Goal: Transaction & Acquisition: Purchase product/service

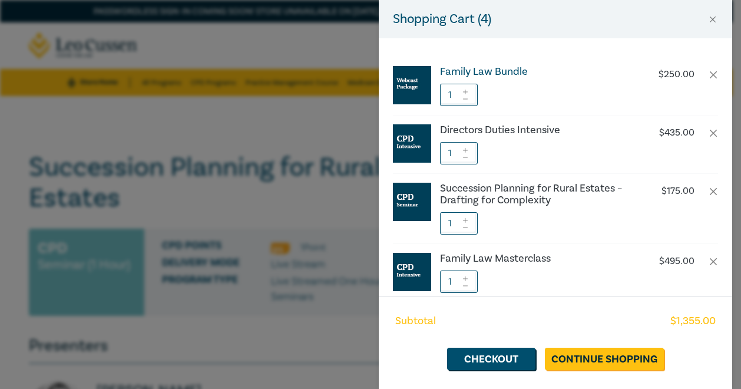
click at [517, 70] on h6 "Family Law Bundle" at bounding box center [538, 72] width 196 height 12
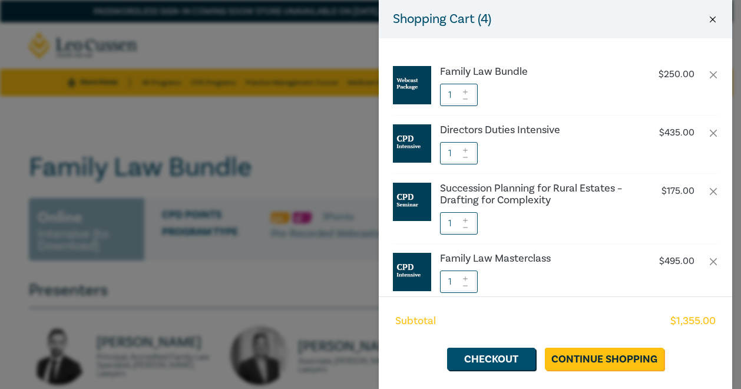
click at [718, 21] on button "Close" at bounding box center [713, 19] width 11 height 11
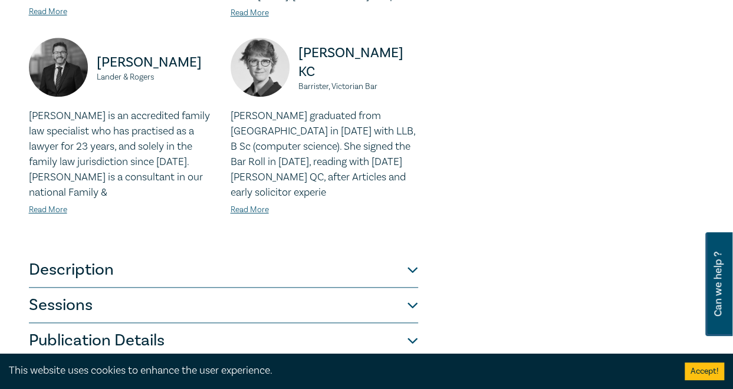
scroll to position [589, 0]
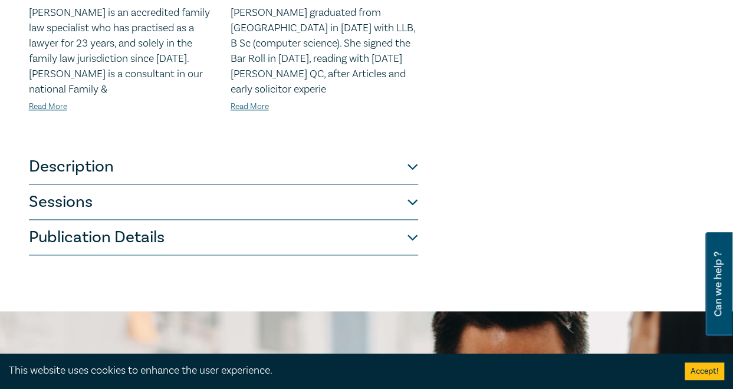
click at [160, 157] on button "Description" at bounding box center [223, 166] width 389 height 35
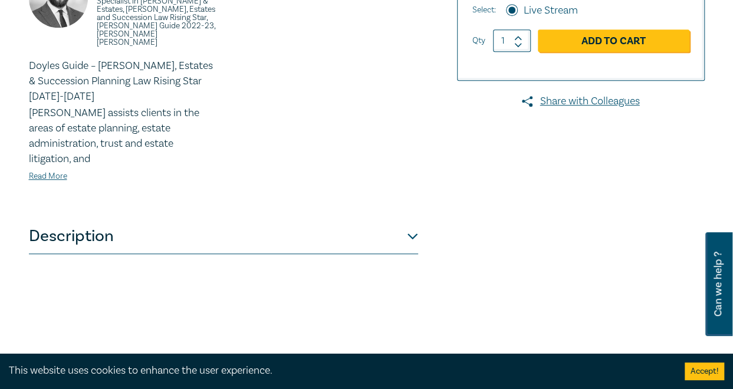
scroll to position [413, 0]
click at [416, 219] on button "Description" at bounding box center [223, 236] width 389 height 35
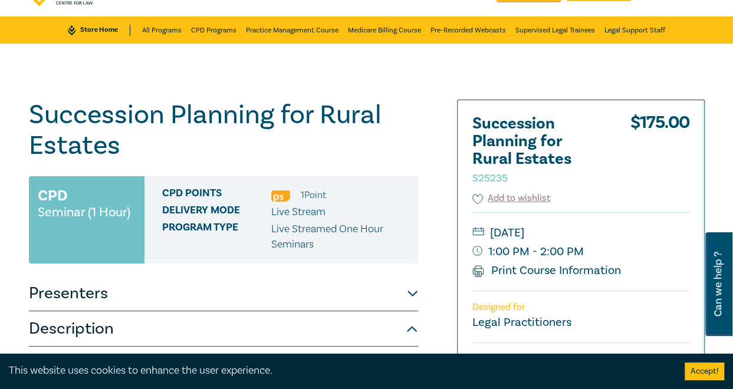
scroll to position [0, 0]
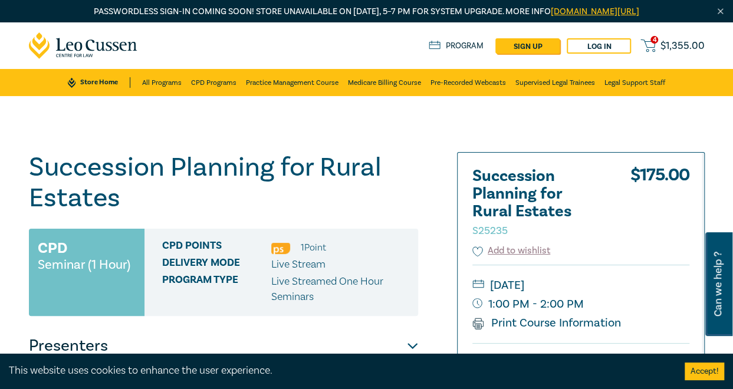
click at [677, 48] on span "$ 1,355.00" at bounding box center [682, 46] width 44 height 11
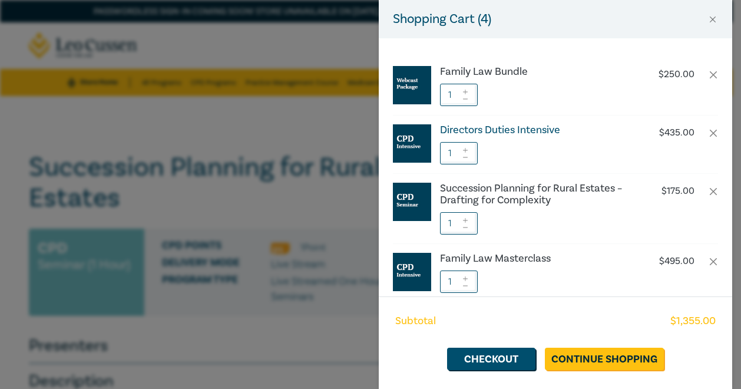
click at [501, 129] on h6 "Directors Duties Intensive" at bounding box center [538, 130] width 196 height 12
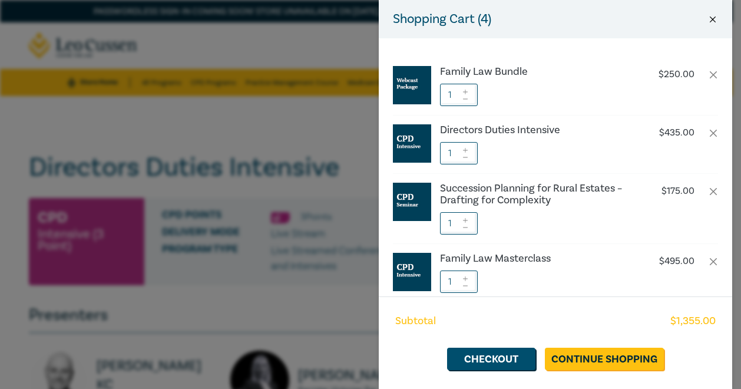
click at [711, 21] on button "Close" at bounding box center [713, 19] width 11 height 11
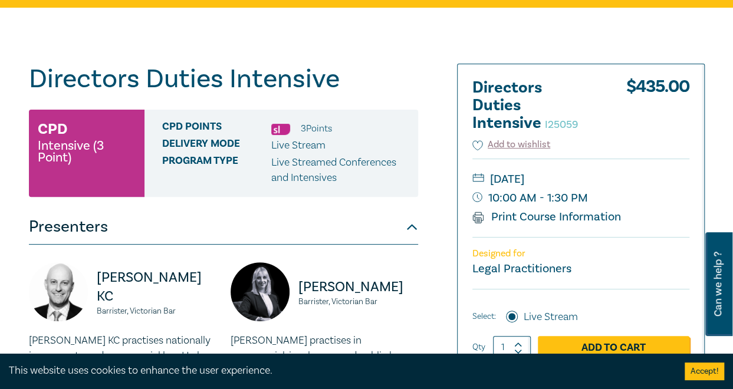
scroll to position [118, 0]
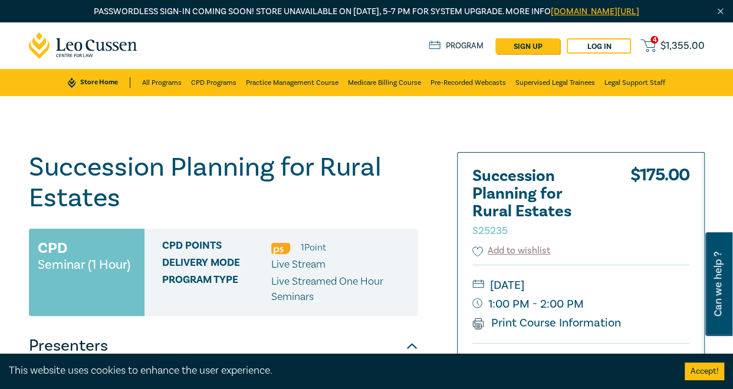
click at [672, 38] on link "4 $ 1,355.00" at bounding box center [672, 45] width 64 height 15
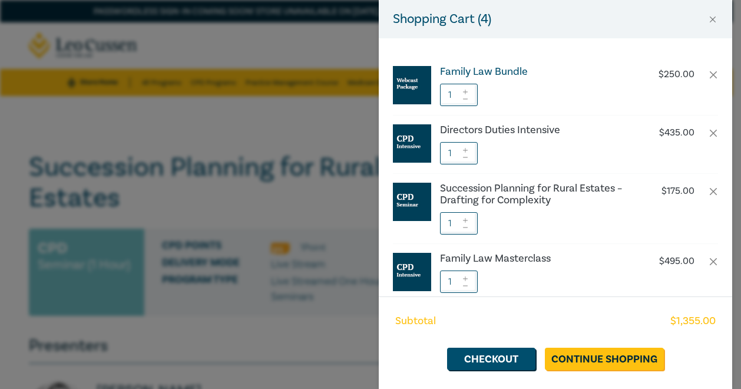
click at [489, 67] on h6 "Family Law Bundle" at bounding box center [538, 72] width 196 height 12
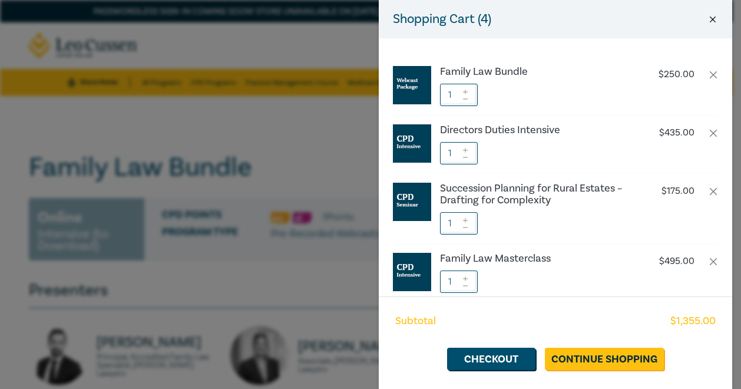
click at [712, 22] on button "Close" at bounding box center [713, 19] width 11 height 11
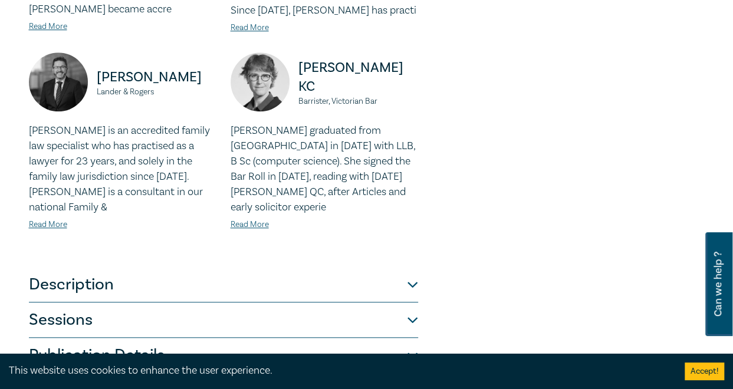
scroll to position [589, 0]
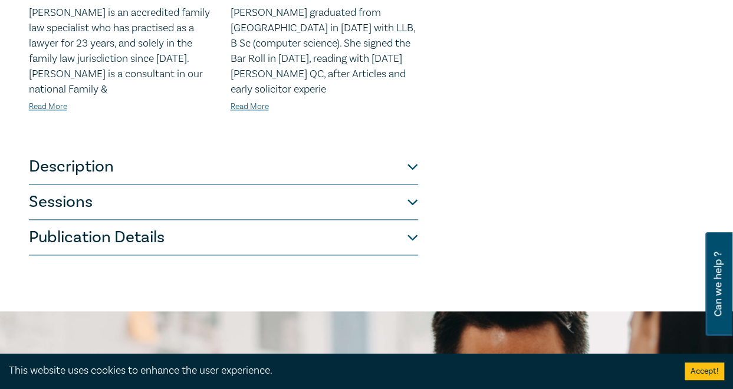
click at [411, 206] on button "Sessions" at bounding box center [223, 201] width 389 height 35
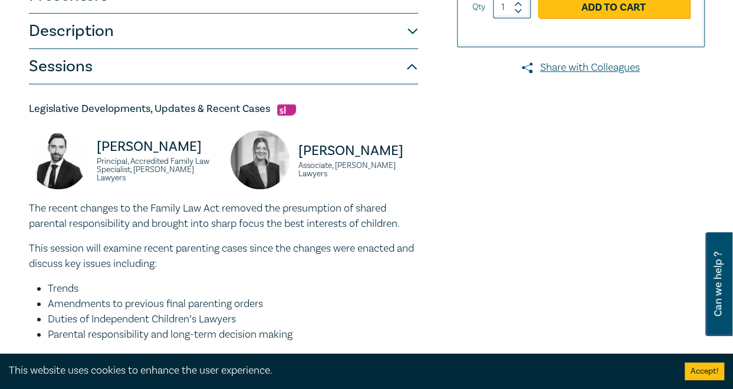
scroll to position [59, 0]
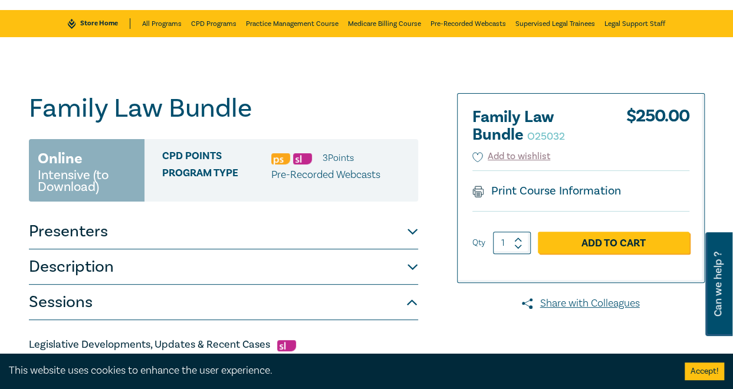
click at [413, 268] on button "Description" at bounding box center [223, 266] width 389 height 35
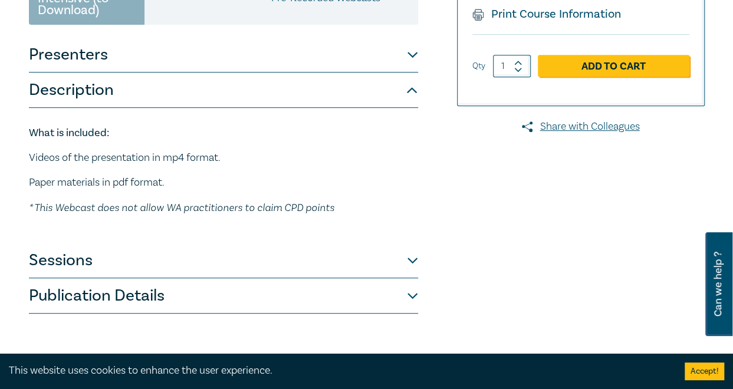
scroll to position [354, 0]
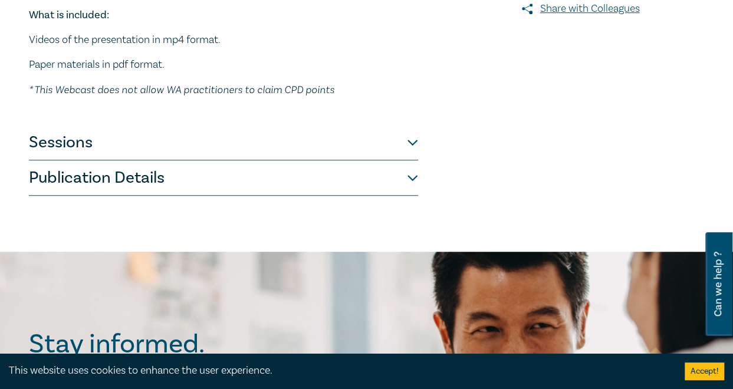
click at [413, 142] on button "Sessions" at bounding box center [223, 142] width 389 height 35
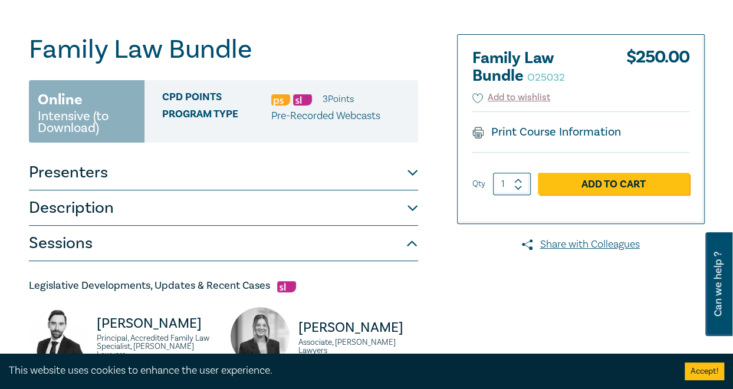
scroll to position [0, 0]
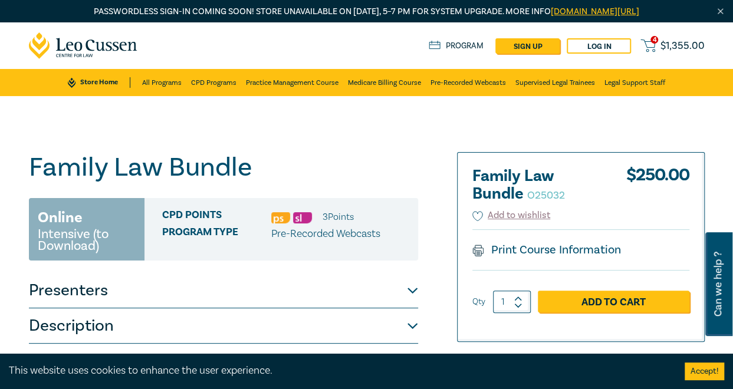
click at [677, 43] on span "$ 1,355.00" at bounding box center [682, 46] width 44 height 11
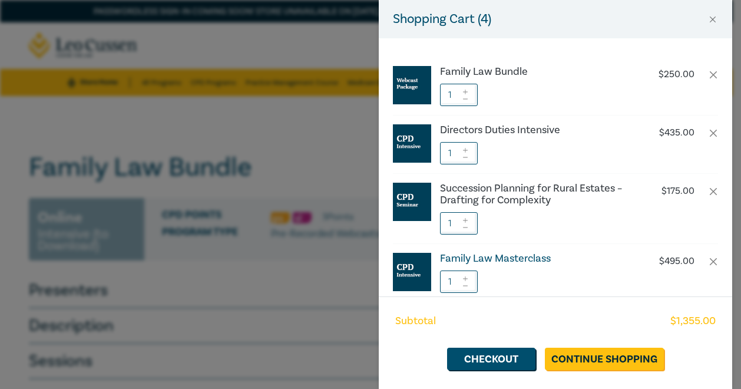
click at [517, 253] on h6 "Family Law Masterclass" at bounding box center [538, 259] width 196 height 12
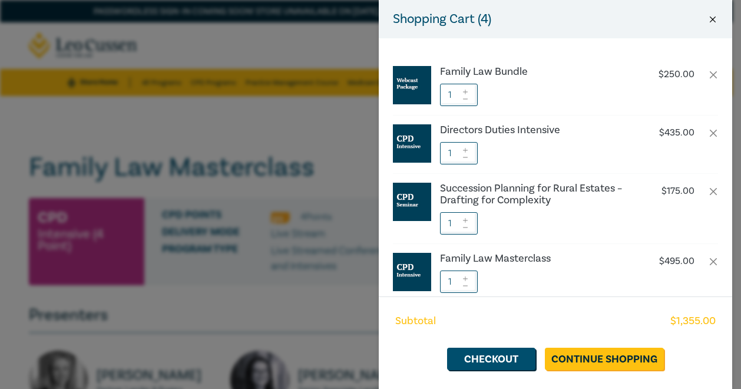
click at [717, 18] on button "Close" at bounding box center [713, 19] width 11 height 11
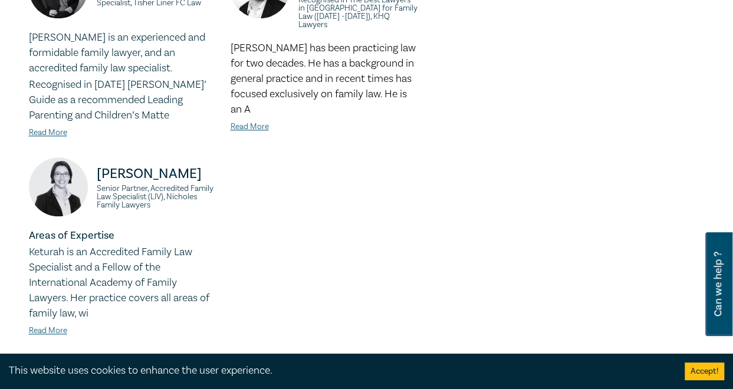
scroll to position [707, 0]
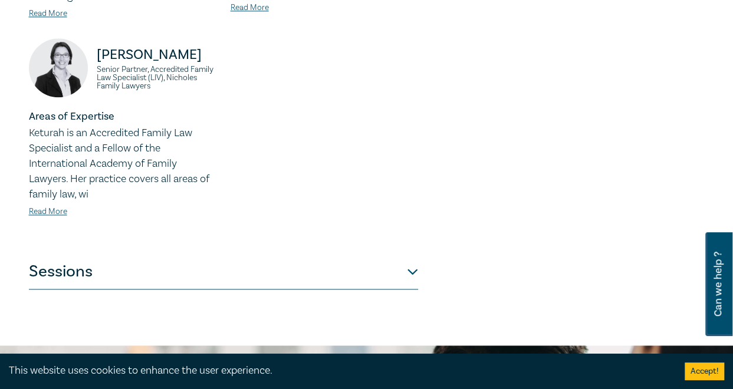
click at [413, 254] on button "Sessions" at bounding box center [223, 271] width 389 height 35
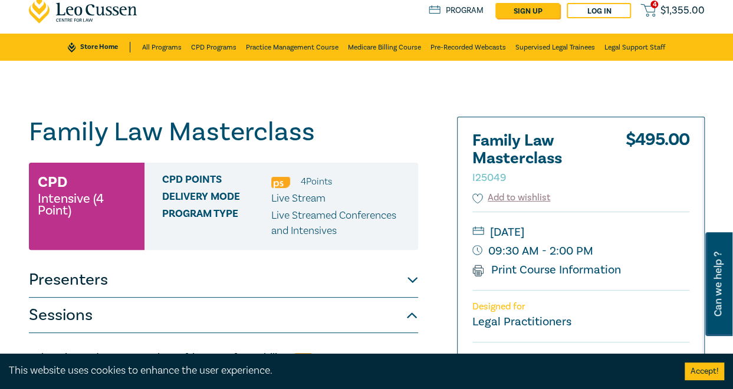
scroll to position [0, 0]
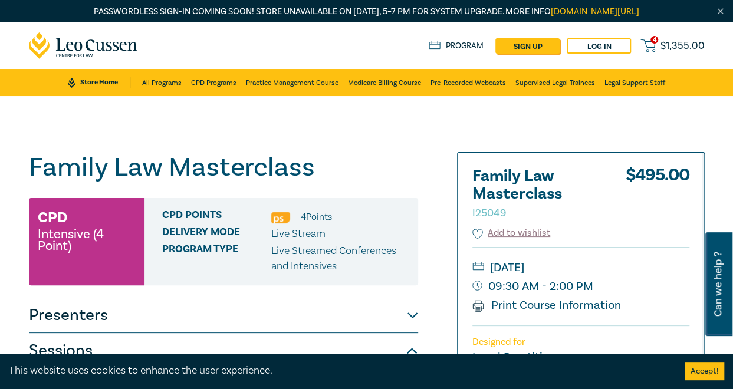
click at [681, 42] on span "$ 1,355.00" at bounding box center [682, 46] width 44 height 11
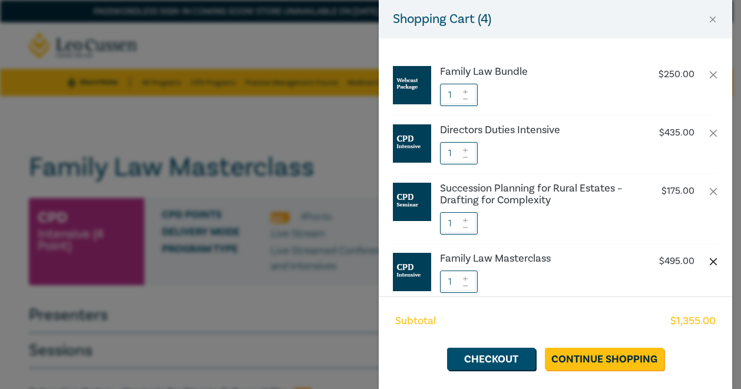
click at [709, 258] on button "button" at bounding box center [713, 261] width 9 height 9
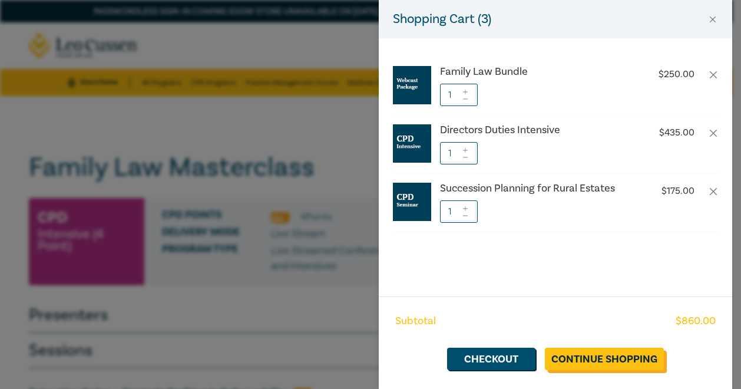
click at [608, 355] on link "Continue Shopping" at bounding box center [604, 359] width 119 height 22
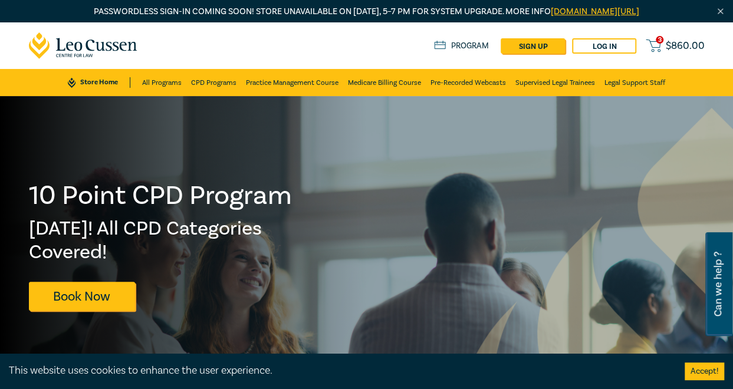
click at [680, 46] on span "$ 860.00" at bounding box center [684, 46] width 39 height 11
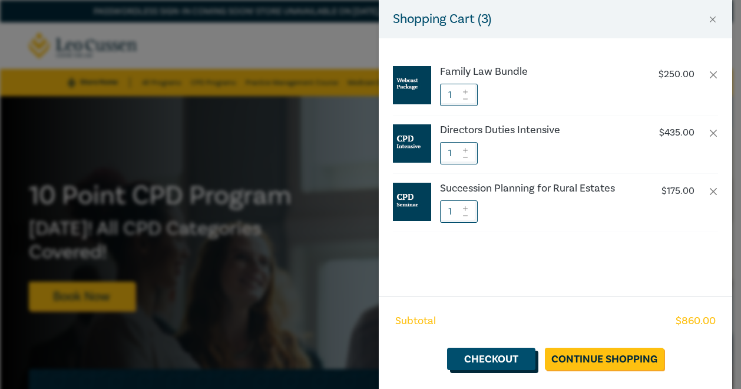
click at [479, 365] on link "Checkout" at bounding box center [491, 359] width 88 height 22
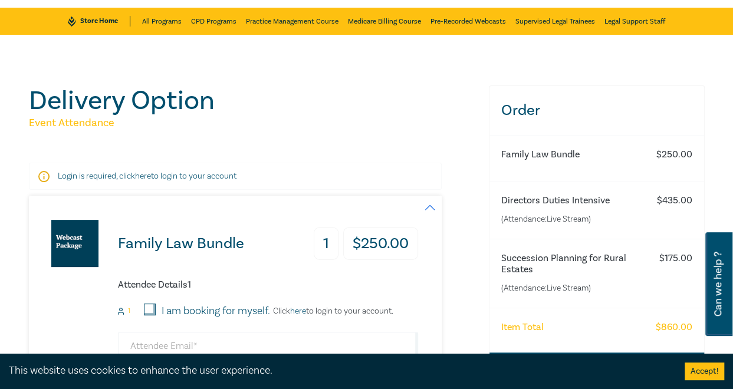
scroll to position [118, 0]
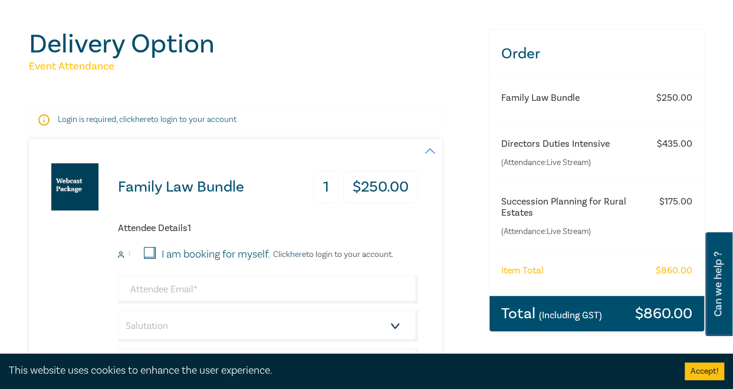
click at [151, 253] on input "I am booking for myself." at bounding box center [150, 253] width 12 height 12
checkbox input "true"
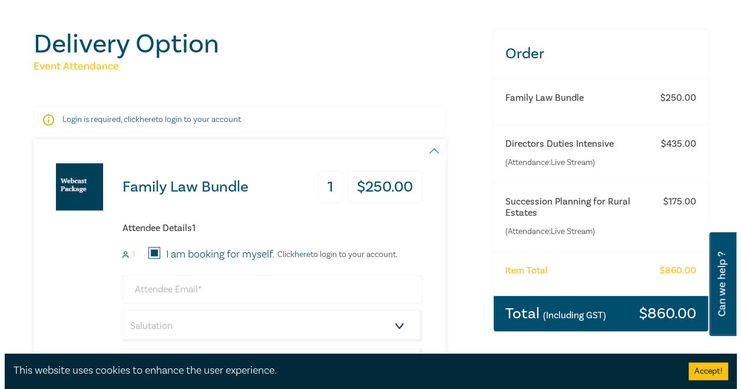
scroll to position [177, 0]
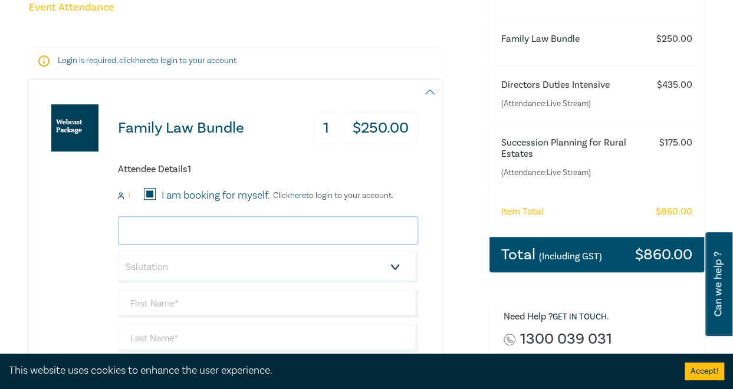
click at [237, 235] on input "email" at bounding box center [268, 230] width 300 height 28
type input "[PERSON_NAME][EMAIL_ADDRESS][DOMAIN_NAME]"
click at [223, 235] on input "[PERSON_NAME][EMAIL_ADDRESS][DOMAIN_NAME]" at bounding box center [268, 230] width 300 height 28
drag, startPoint x: 281, startPoint y: 233, endPoint x: -8, endPoint y: 250, distance: 289.9
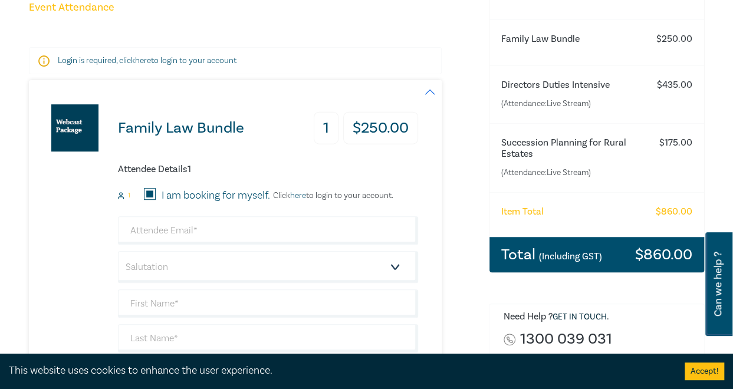
click at [232, 164] on h6 "Attendee Details 1" at bounding box center [268, 169] width 300 height 11
click at [187, 226] on input "email" at bounding box center [268, 230] width 300 height 28
click at [151, 194] on input "I am booking for myself." at bounding box center [150, 194] width 12 height 12
checkbox input "false"
click at [150, 194] on input "I am booking for myself." at bounding box center [150, 194] width 12 height 12
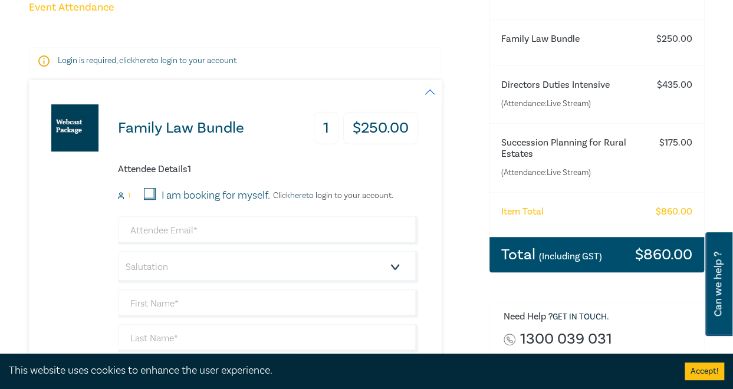
checkbox input "true"
click at [154, 232] on input "email" at bounding box center [268, 230] width 300 height 28
click at [301, 194] on link "here" at bounding box center [298, 195] width 16 height 11
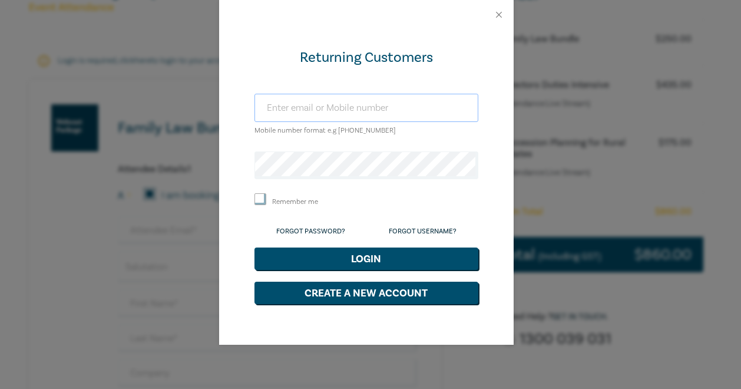
drag, startPoint x: 301, startPoint y: 194, endPoint x: 282, endPoint y: 102, distance: 93.7
click at [282, 102] on input "text" at bounding box center [367, 108] width 224 height 28
type input "lmclachlan@bajle.com"
click at [263, 201] on input "Remember me" at bounding box center [261, 199] width 12 height 12
checkbox input "true"
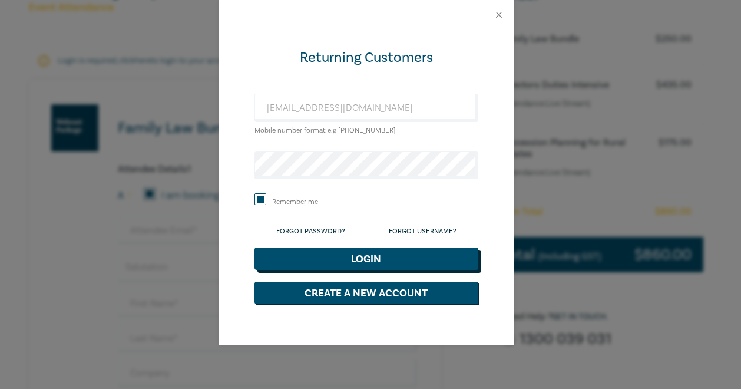
click at [372, 256] on button "Login" at bounding box center [367, 259] width 224 height 22
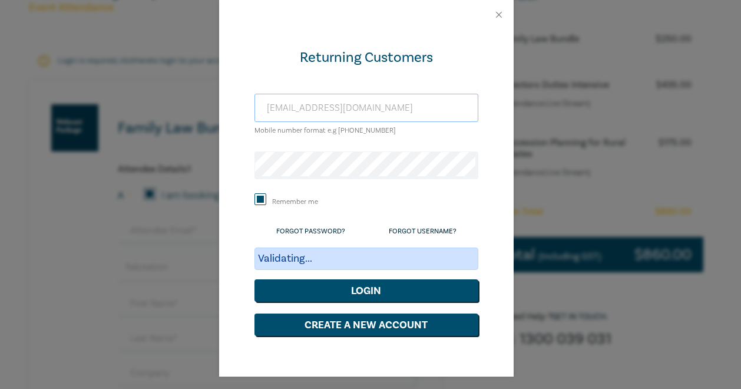
drag, startPoint x: 354, startPoint y: 109, endPoint x: 216, endPoint y: 124, distance: 138.8
click at [219, 124] on div "Returning Customers lmclachlan@bajle.com Mobile number format e.g +61 000000000…" at bounding box center [366, 202] width 295 height 347
type input "[PERSON_NAME][EMAIL_ADDRESS][DOMAIN_NAME]"
click at [372, 288] on button "Login" at bounding box center [367, 290] width 224 height 22
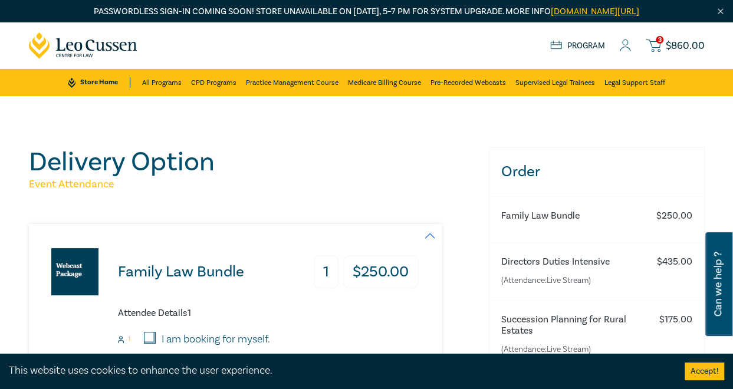
scroll to position [177, 0]
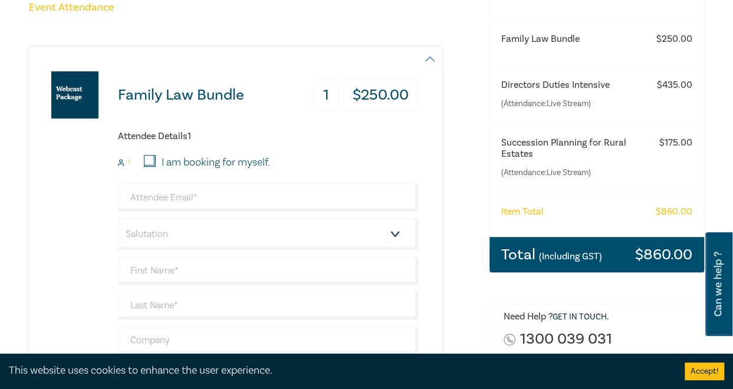
click at [150, 163] on input "I am booking for myself." at bounding box center [150, 161] width 12 height 12
checkbox input "true"
type input "[PERSON_NAME][EMAIL_ADDRESS][DOMAIN_NAME]"
type input "Laura"
type input "McLachlan"
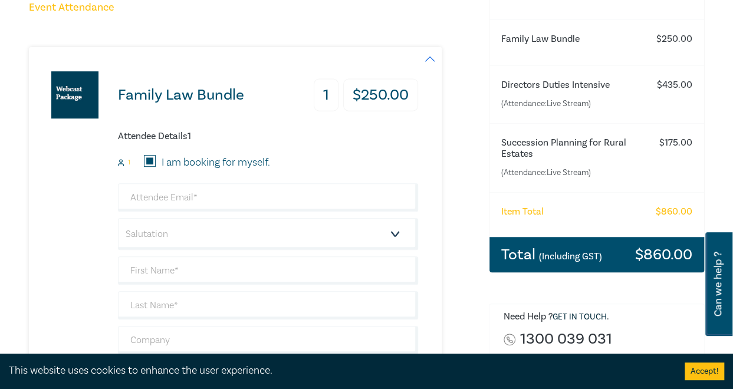
type input "BAJLE Group"
type input "408992918"
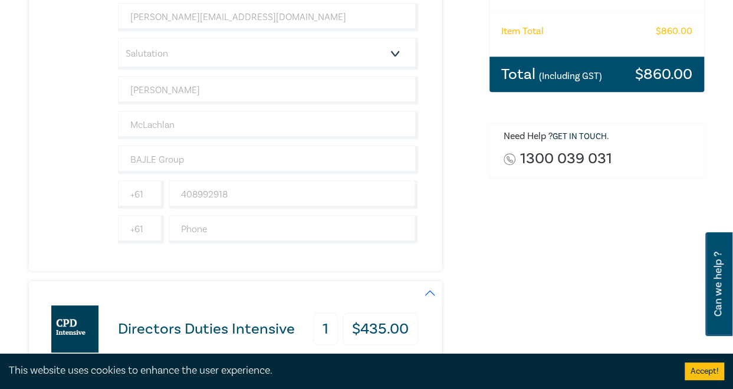
scroll to position [295, 0]
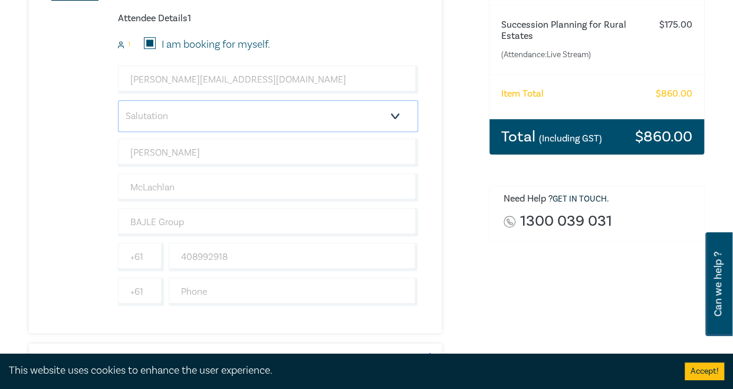
click at [232, 123] on select "Salutation Mr. Mrs. Ms. Miss Dr. Prof. Other" at bounding box center [268, 116] width 300 height 32
select select "Ms."
click at [118, 100] on select "Salutation Mr. Mrs. Ms. Miss Dr. Prof. Other" at bounding box center [268, 116] width 300 height 32
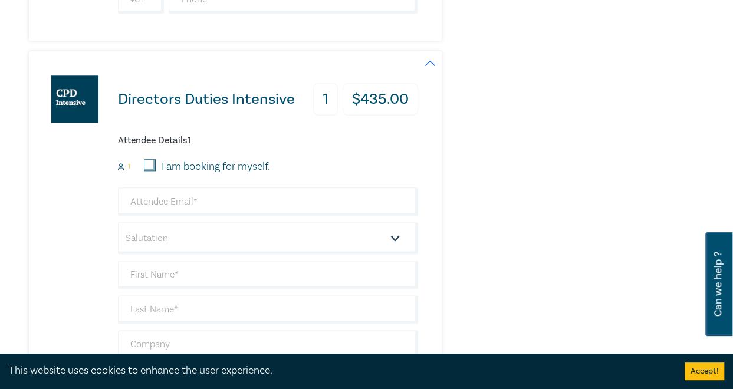
scroll to position [589, 0]
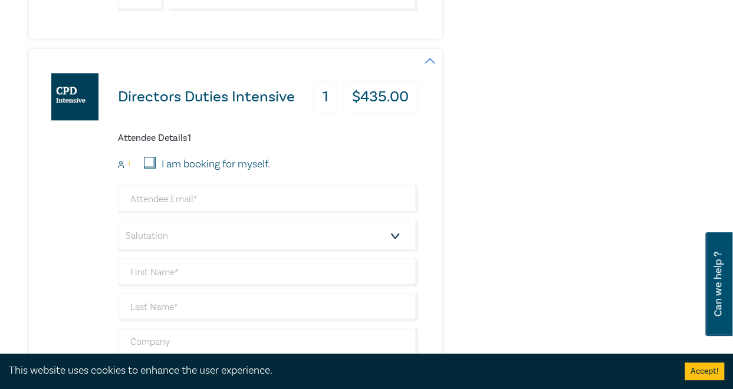
click at [152, 159] on input "I am booking for myself." at bounding box center [150, 163] width 12 height 12
checkbox input "true"
type input "[PERSON_NAME][EMAIL_ADDRESS][DOMAIN_NAME]"
type input "Laura"
type input "McLachlan"
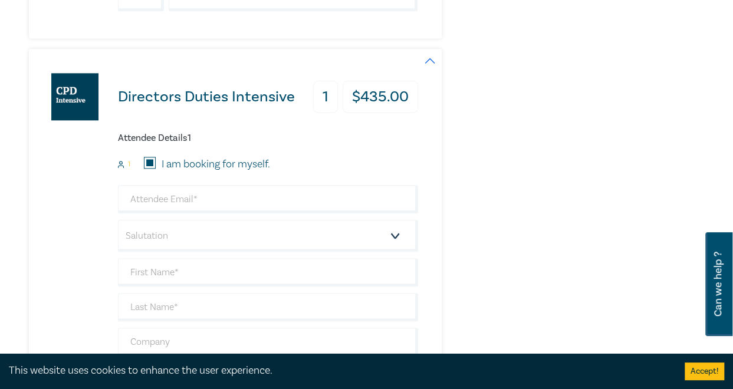
type input "BAJLE Group"
type input "408992918"
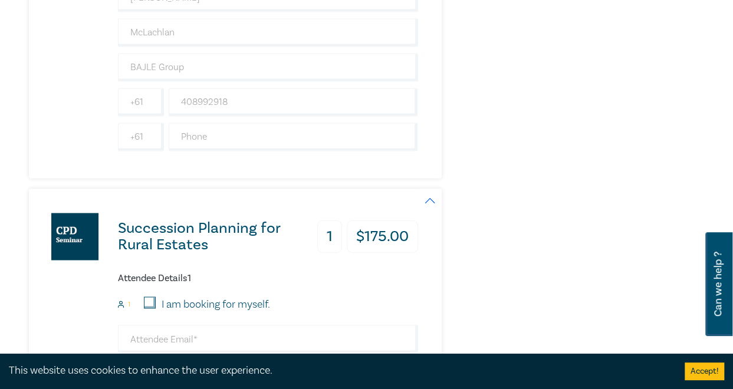
scroll to position [943, 0]
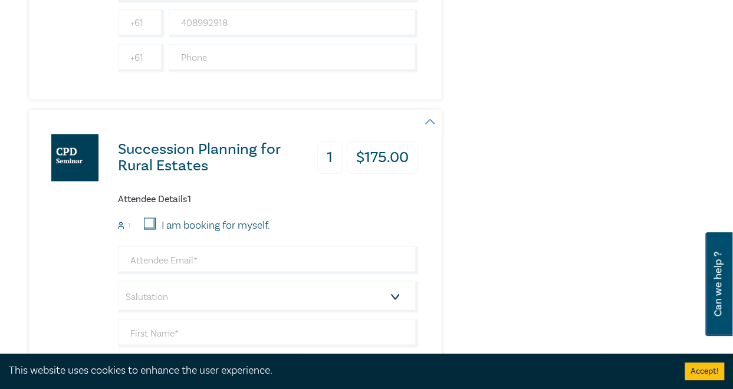
click at [151, 219] on input "I am booking for myself." at bounding box center [150, 223] width 12 height 12
checkbox input "true"
type input "[PERSON_NAME][EMAIL_ADDRESS][DOMAIN_NAME]"
type input "[PERSON_NAME]"
type input "McLachlan"
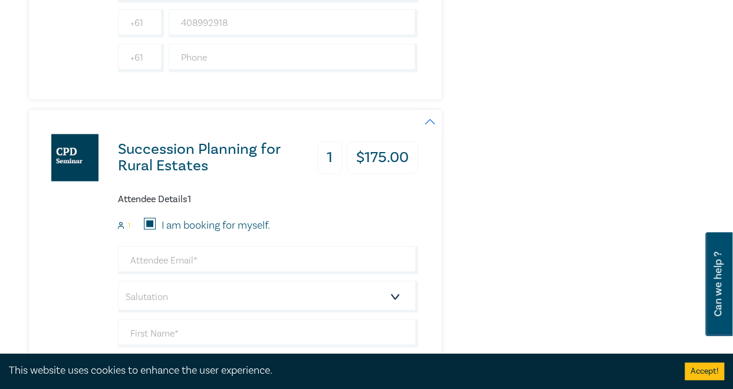
type input "BAJLE Group"
type input "408992918"
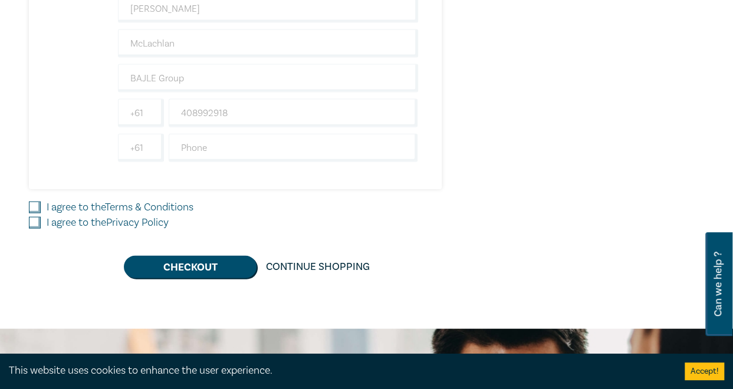
scroll to position [1355, 0]
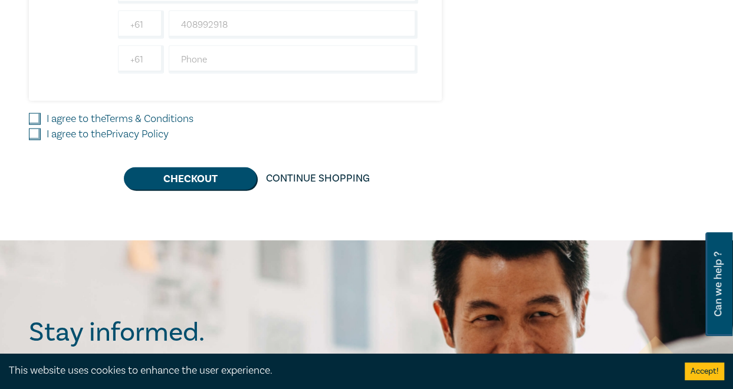
click at [33, 113] on input "I agree to the Terms & Conditions" at bounding box center [35, 119] width 12 height 12
checkbox input "true"
click at [36, 129] on input "I agree to the Privacy Policy" at bounding box center [35, 134] width 12 height 12
checkbox input "true"
click at [160, 176] on button "Checkout" at bounding box center [190, 178] width 133 height 22
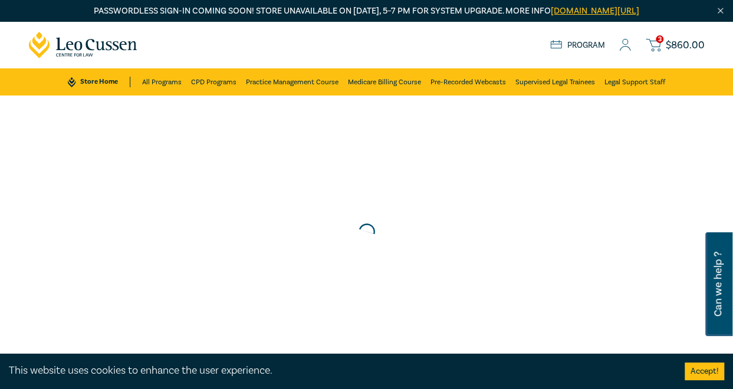
scroll to position [0, 0]
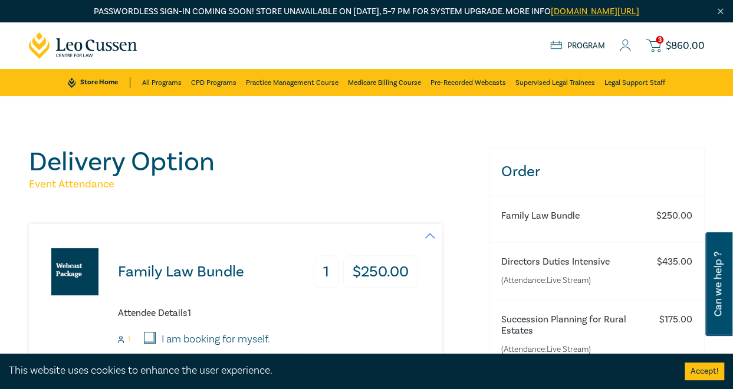
click at [682, 44] on span "$ 860.00" at bounding box center [684, 46] width 39 height 11
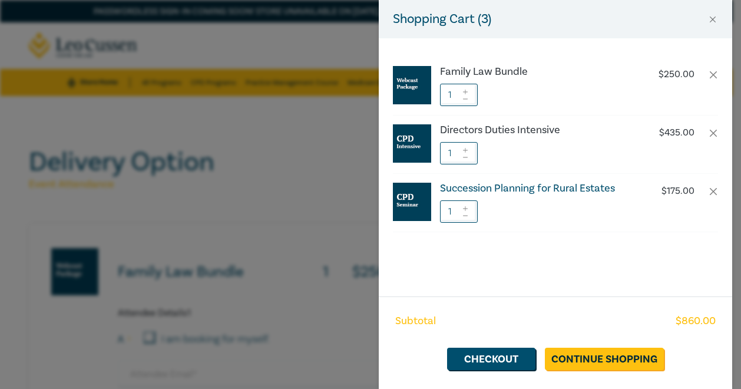
click at [513, 183] on h6 "Succession Planning for Rural Estates" at bounding box center [538, 189] width 196 height 12
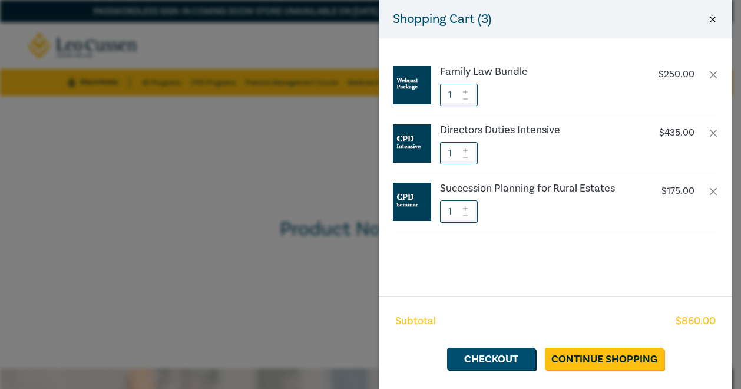
click at [715, 17] on button "Close" at bounding box center [713, 19] width 11 height 11
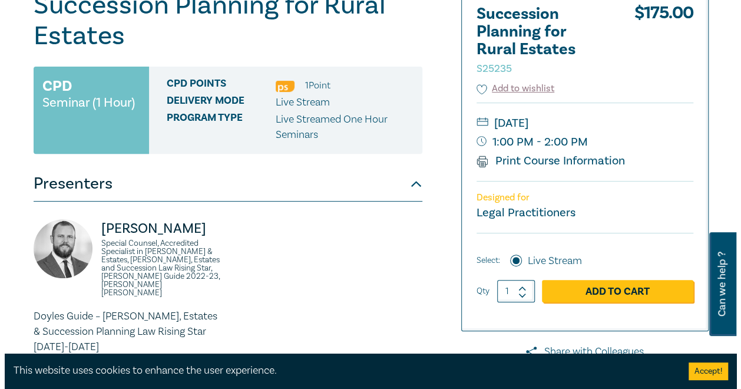
scroll to position [177, 0]
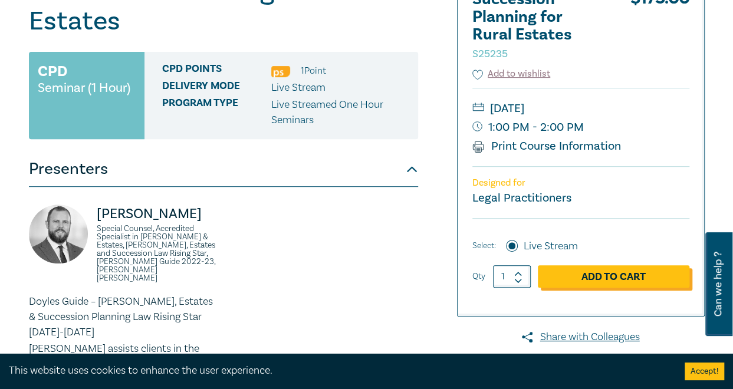
click at [651, 276] on link "Add to Cart" at bounding box center [612, 276] width 151 height 22
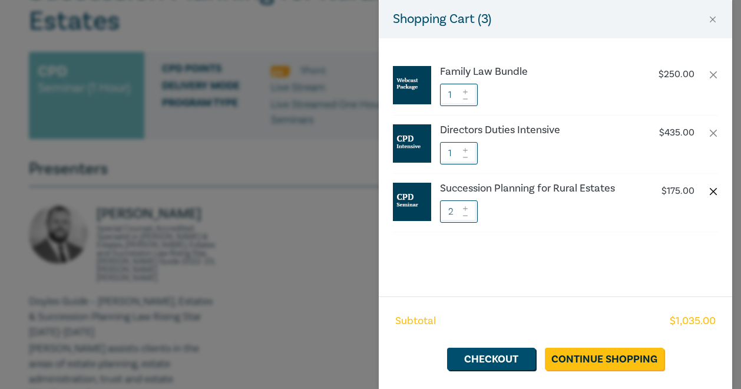
click at [712, 192] on button "button" at bounding box center [713, 191] width 9 height 9
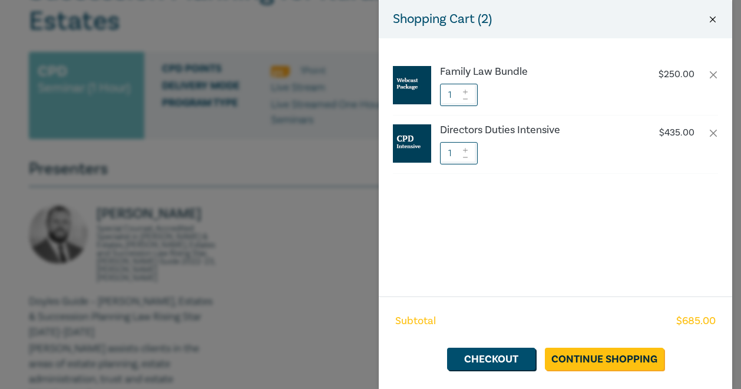
click at [717, 23] on button "Close" at bounding box center [713, 19] width 11 height 11
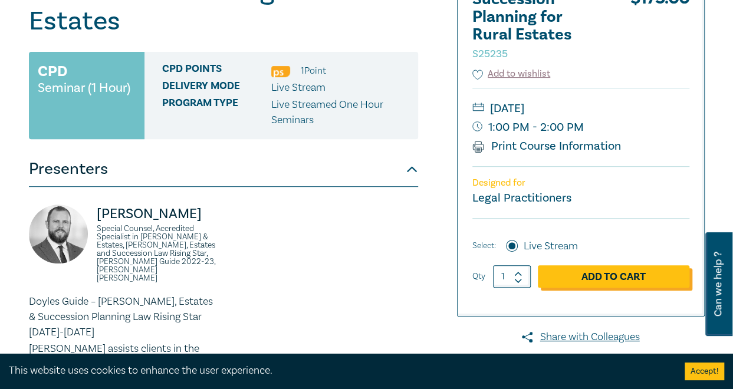
click at [632, 279] on link "Add to Cart" at bounding box center [612, 276] width 151 height 22
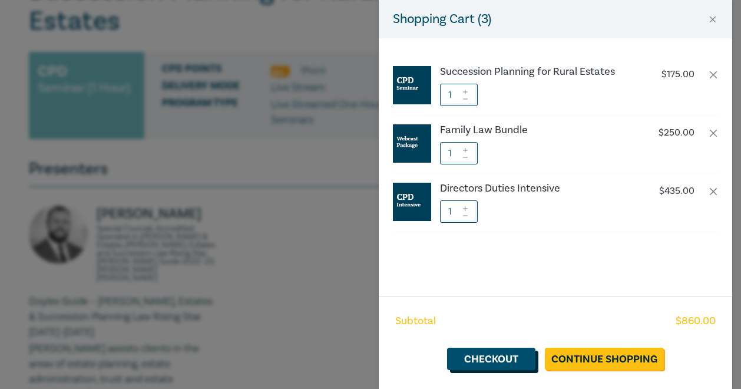
click at [503, 357] on link "Checkout" at bounding box center [491, 359] width 88 height 22
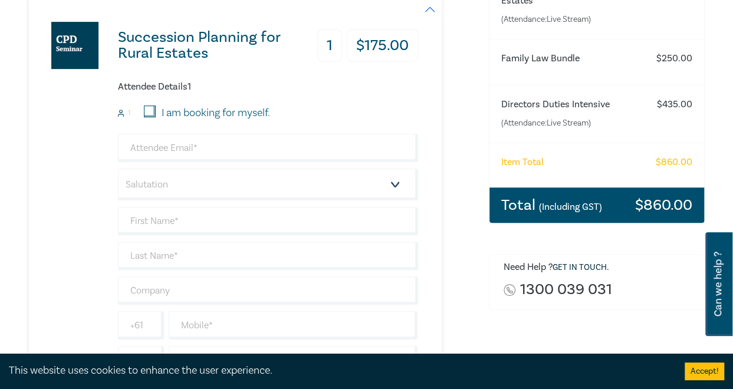
scroll to position [236, 0]
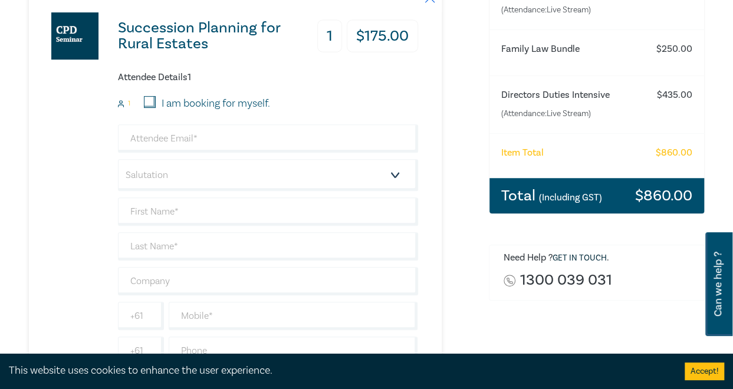
click at [149, 103] on input "I am booking for myself." at bounding box center [150, 102] width 12 height 12
checkbox input "true"
type input "[PERSON_NAME][EMAIL_ADDRESS][DOMAIN_NAME]"
type input "Laura"
type input "McLachlan"
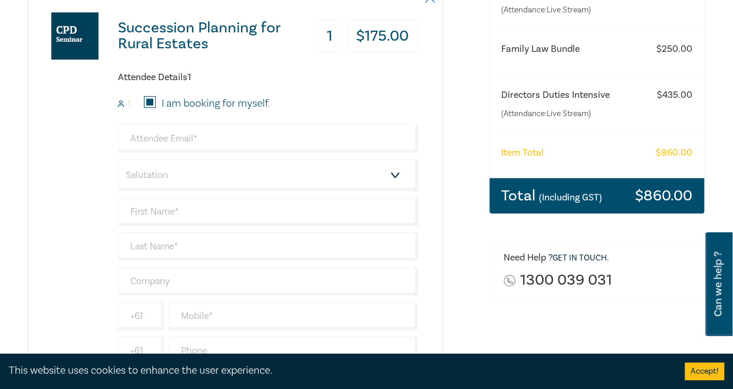
type input "BAJLE Group"
type input "408992918"
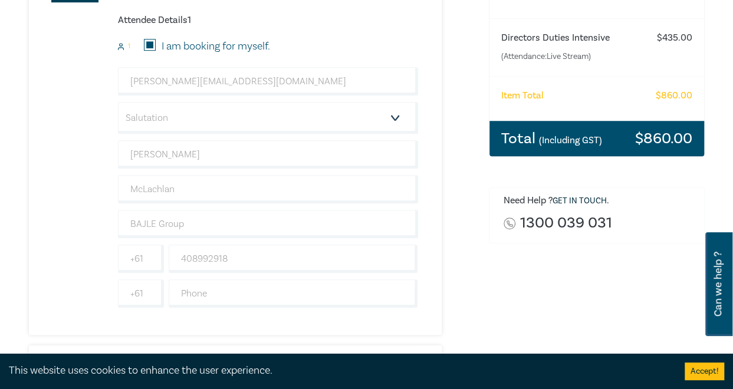
scroll to position [471, 0]
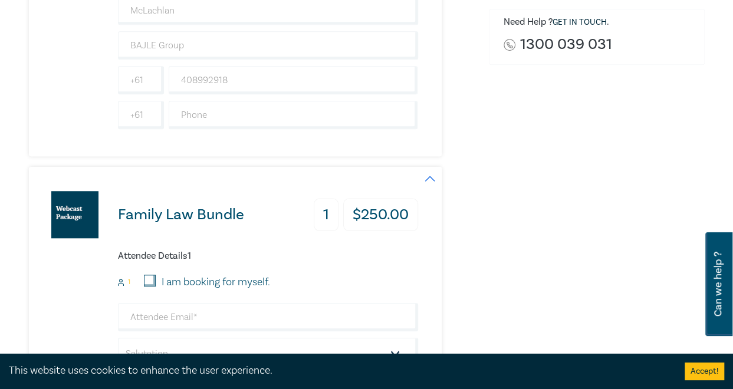
click at [150, 280] on input "I am booking for myself." at bounding box center [150, 281] width 12 height 12
checkbox input "true"
type input "[PERSON_NAME][EMAIL_ADDRESS][DOMAIN_NAME]"
type input "[PERSON_NAME]"
type input "McLachlan"
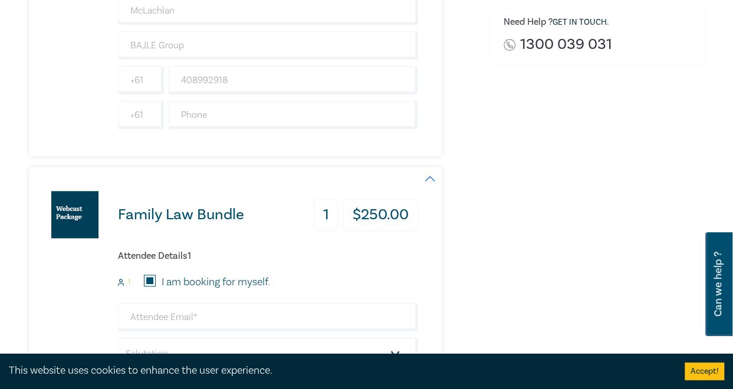
type input "BAJLE Group"
type input "408992918"
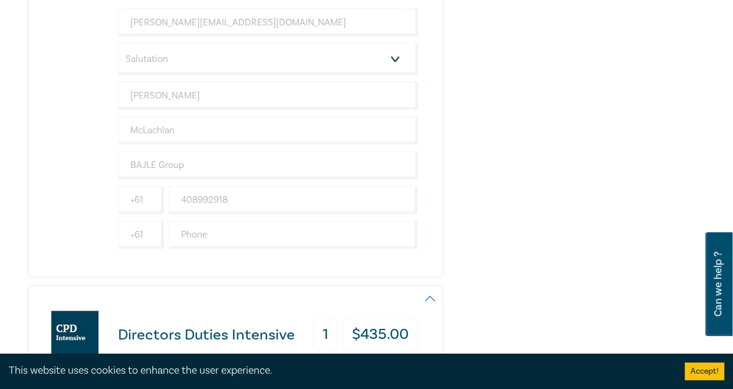
scroll to position [943, 0]
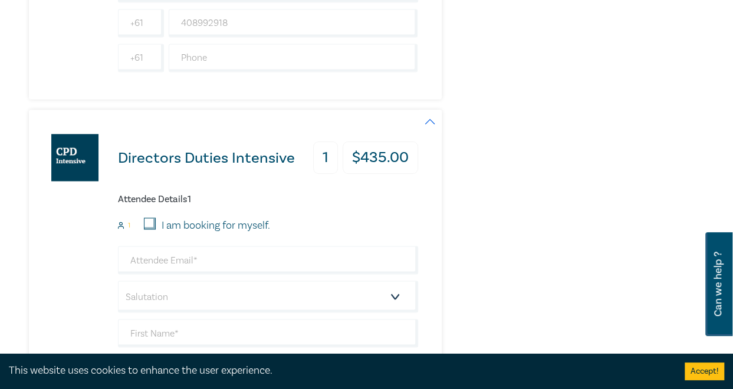
click at [153, 217] on input "I am booking for myself." at bounding box center [150, 223] width 12 height 12
checkbox input "true"
type input "[PERSON_NAME][EMAIL_ADDRESS][DOMAIN_NAME]"
type input "[PERSON_NAME]"
type input "McLachlan"
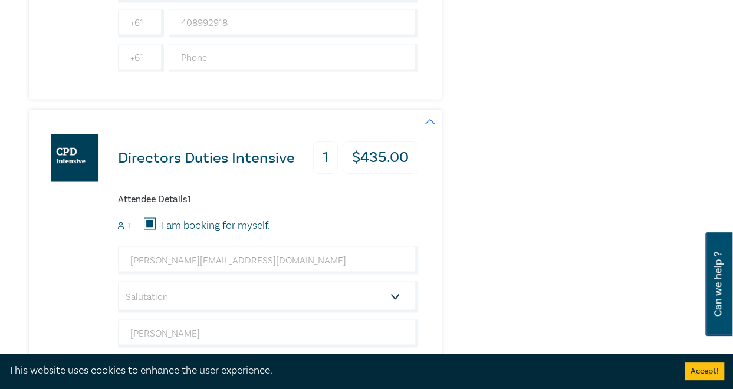
type input "BAJLE Group"
type input "408992918"
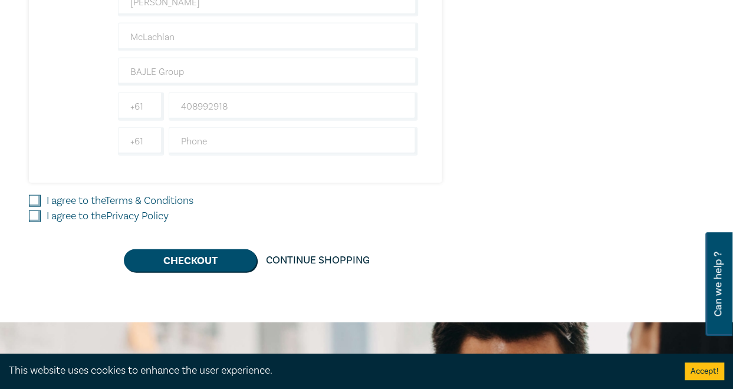
scroll to position [1414, 0]
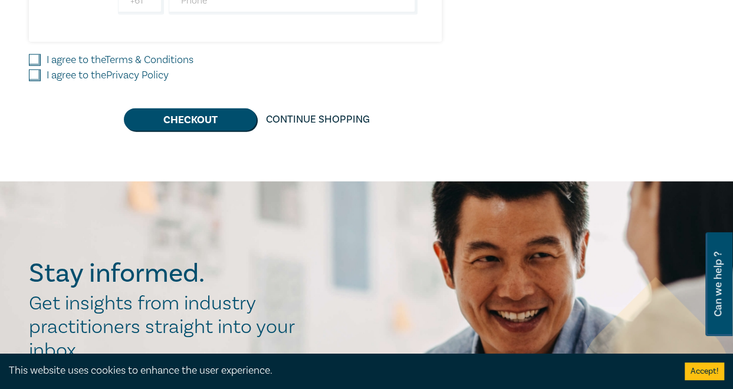
click at [30, 54] on input "I agree to the Terms & Conditions" at bounding box center [35, 60] width 12 height 12
checkbox input "true"
click at [37, 70] on input "I agree to the Privacy Policy" at bounding box center [35, 76] width 12 height 12
checkbox input "true"
click at [180, 120] on button "Checkout" at bounding box center [190, 119] width 133 height 22
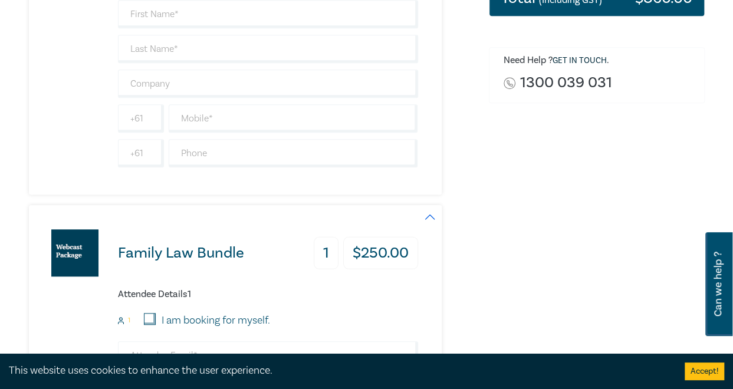
scroll to position [0, 0]
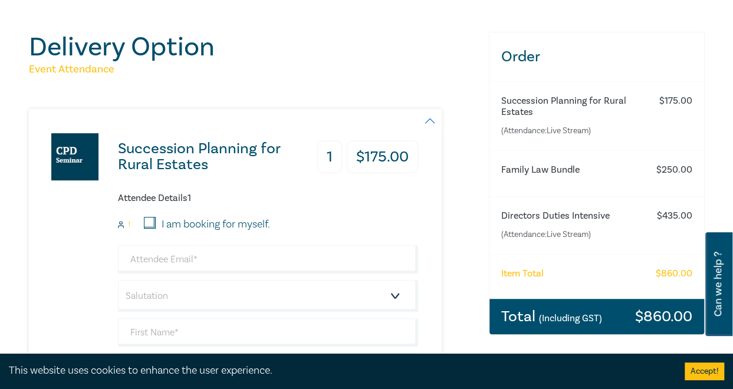
scroll to position [118, 0]
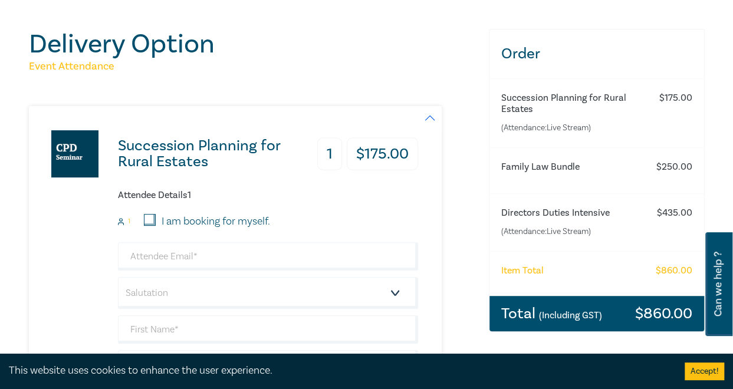
click at [152, 219] on input "I am booking for myself." at bounding box center [150, 220] width 12 height 12
checkbox input "true"
type input "[PERSON_NAME][EMAIL_ADDRESS][DOMAIN_NAME]"
type input "[PERSON_NAME]"
type input "McLachlan"
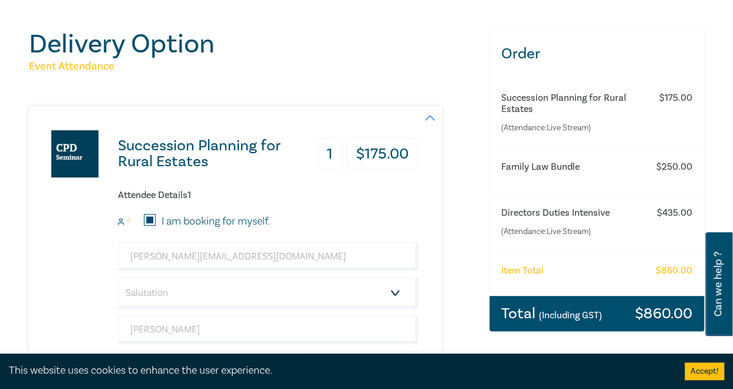
type input "BAJLE Group"
type input "408992918"
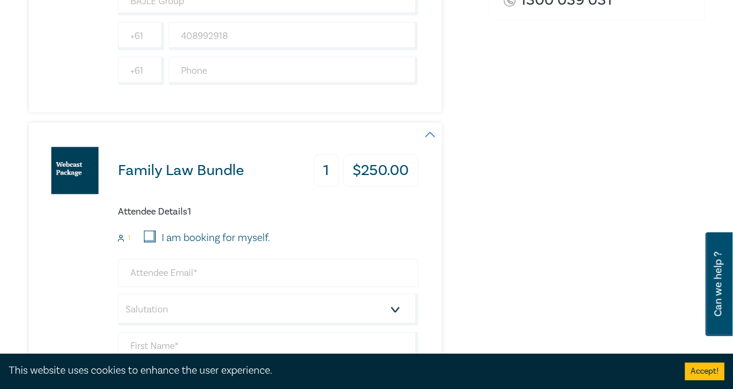
scroll to position [589, 0]
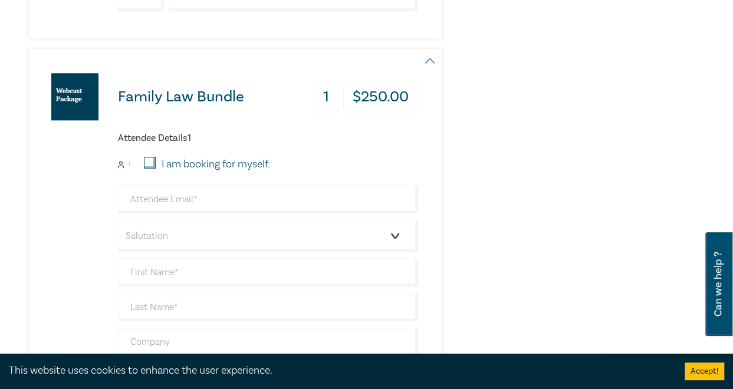
click at [146, 166] on input "I am booking for myself." at bounding box center [150, 163] width 12 height 12
checkbox input "true"
type input "[PERSON_NAME][EMAIL_ADDRESS][DOMAIN_NAME]"
type input "[PERSON_NAME]"
type input "McLachlan"
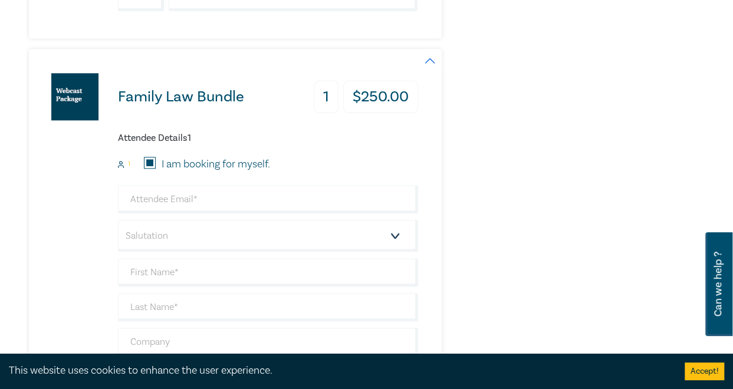
type input "BAJLE Group"
type input "408992918"
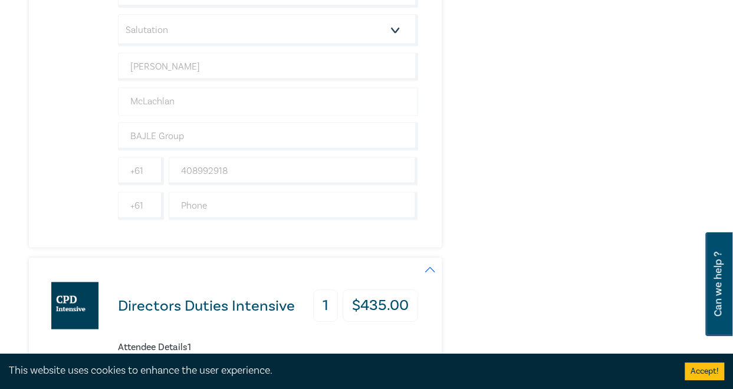
scroll to position [943, 0]
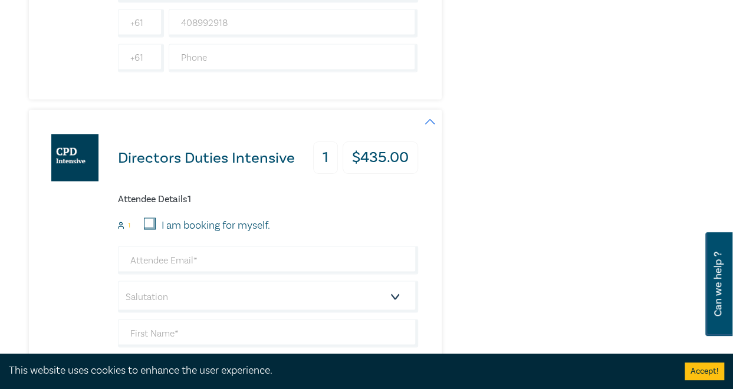
click at [145, 217] on input "I am booking for myself." at bounding box center [150, 223] width 12 height 12
checkbox input "true"
type input "[PERSON_NAME][EMAIL_ADDRESS][DOMAIN_NAME]"
type input "[PERSON_NAME]"
type input "McLachlan"
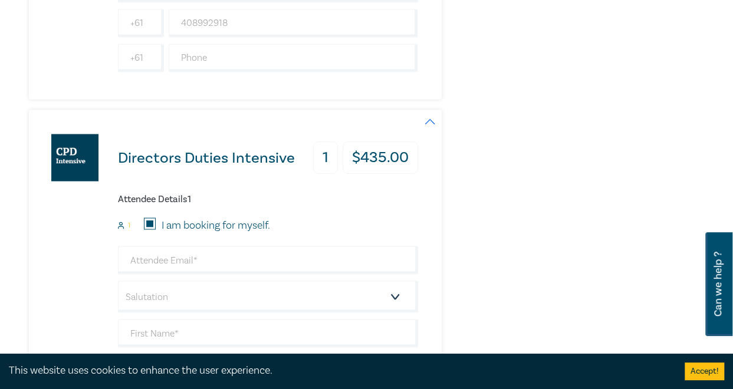
type input "BAJLE Group"
type input "408992918"
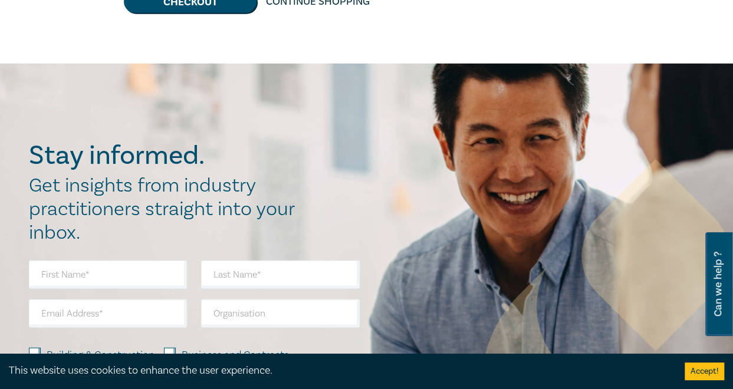
scroll to position [1414, 0]
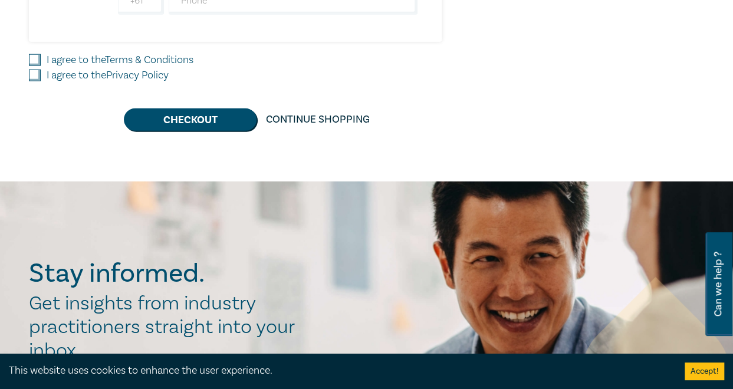
click at [35, 54] on input "I agree to the Terms & Conditions" at bounding box center [35, 60] width 12 height 12
checkbox input "true"
click at [34, 70] on input "I agree to the Privacy Policy" at bounding box center [35, 76] width 12 height 12
checkbox input "true"
click at [182, 113] on button "Checkout" at bounding box center [190, 119] width 133 height 22
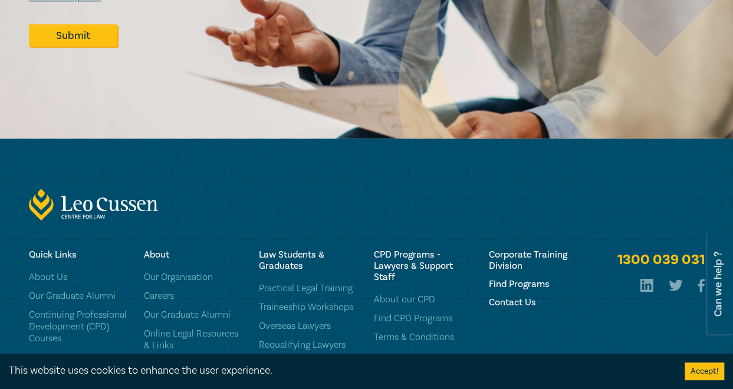
scroll to position [433, 0]
